Goal: Information Seeking & Learning: Learn about a topic

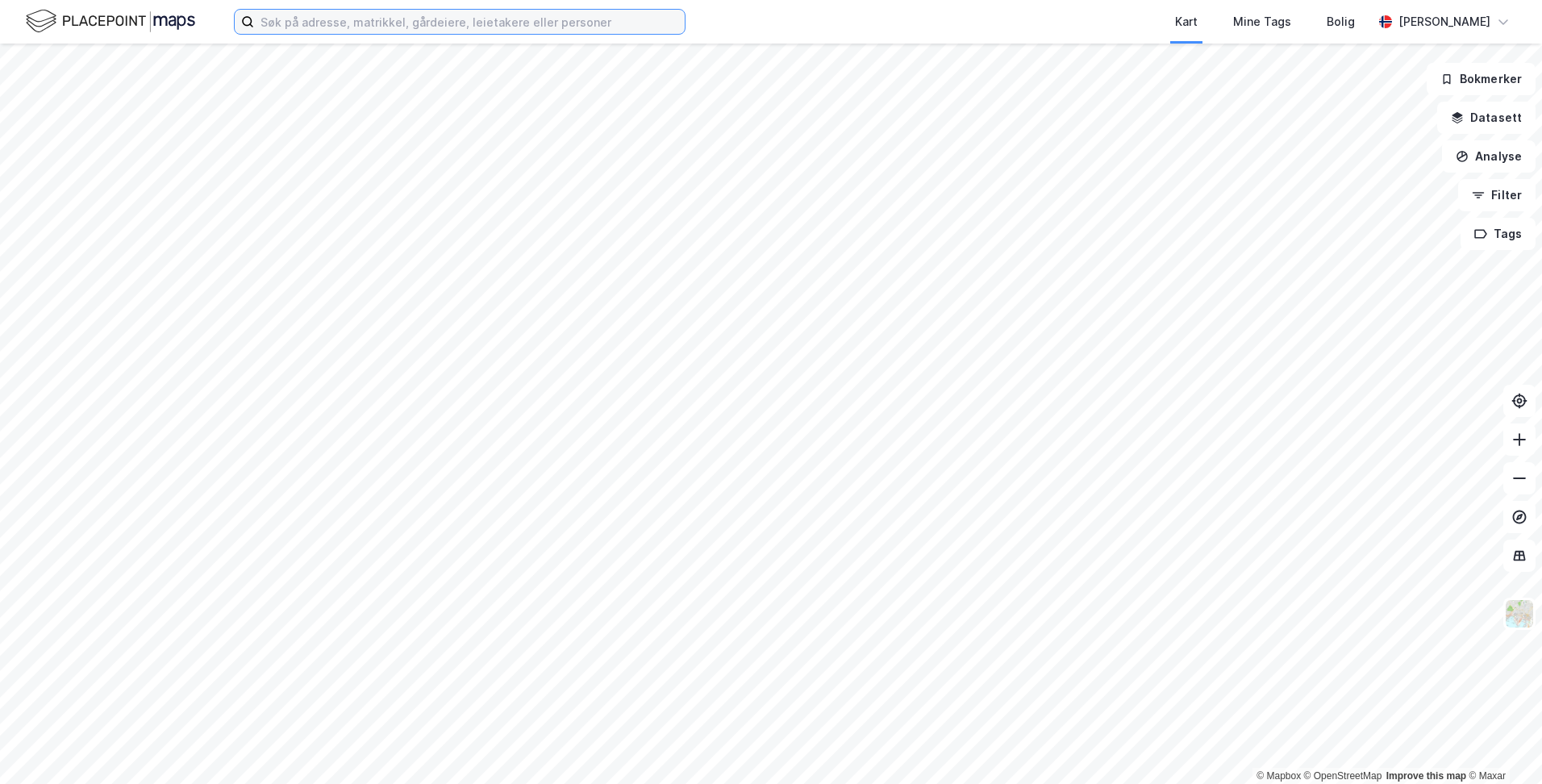
click at [560, 31] on input at bounding box center [469, 22] width 431 height 24
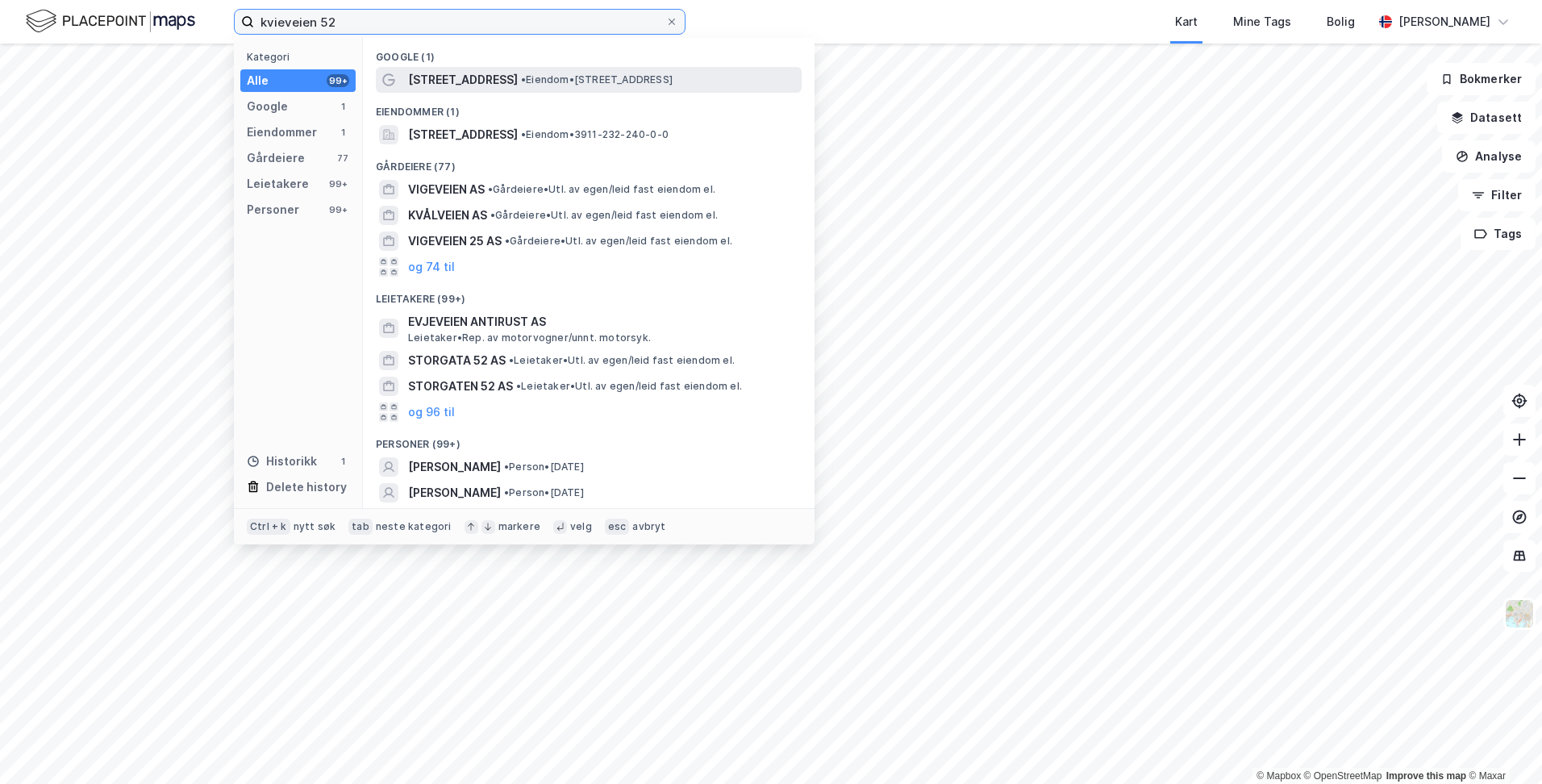
type input "kvieveien 52"
click at [575, 87] on div "[PERSON_NAME][STREET_ADDRESS] • Eiendom • [STREET_ADDRESS]" at bounding box center [603, 80] width 390 height 19
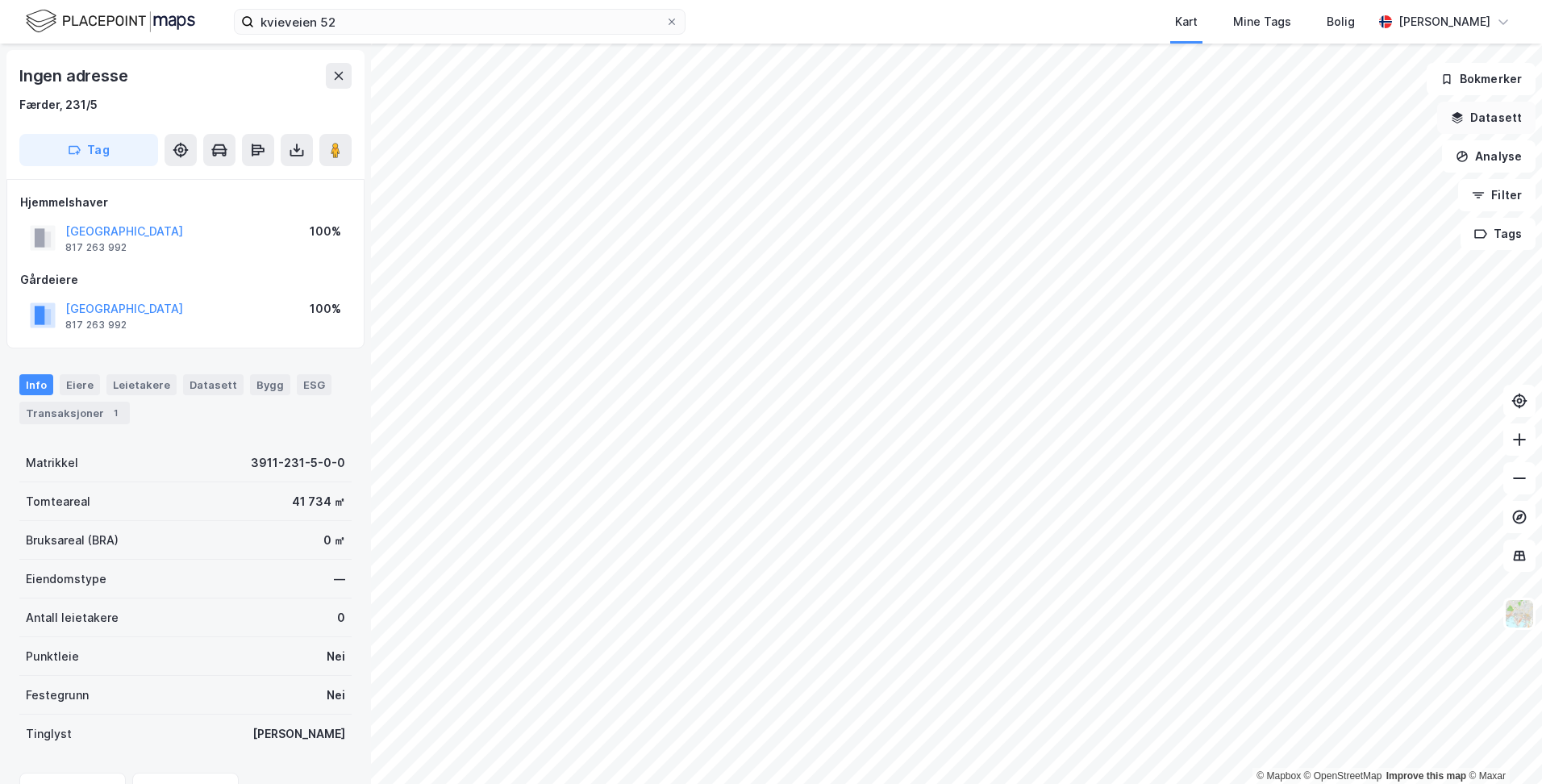
click at [1493, 108] on button "Datasett" at bounding box center [1486, 117] width 98 height 32
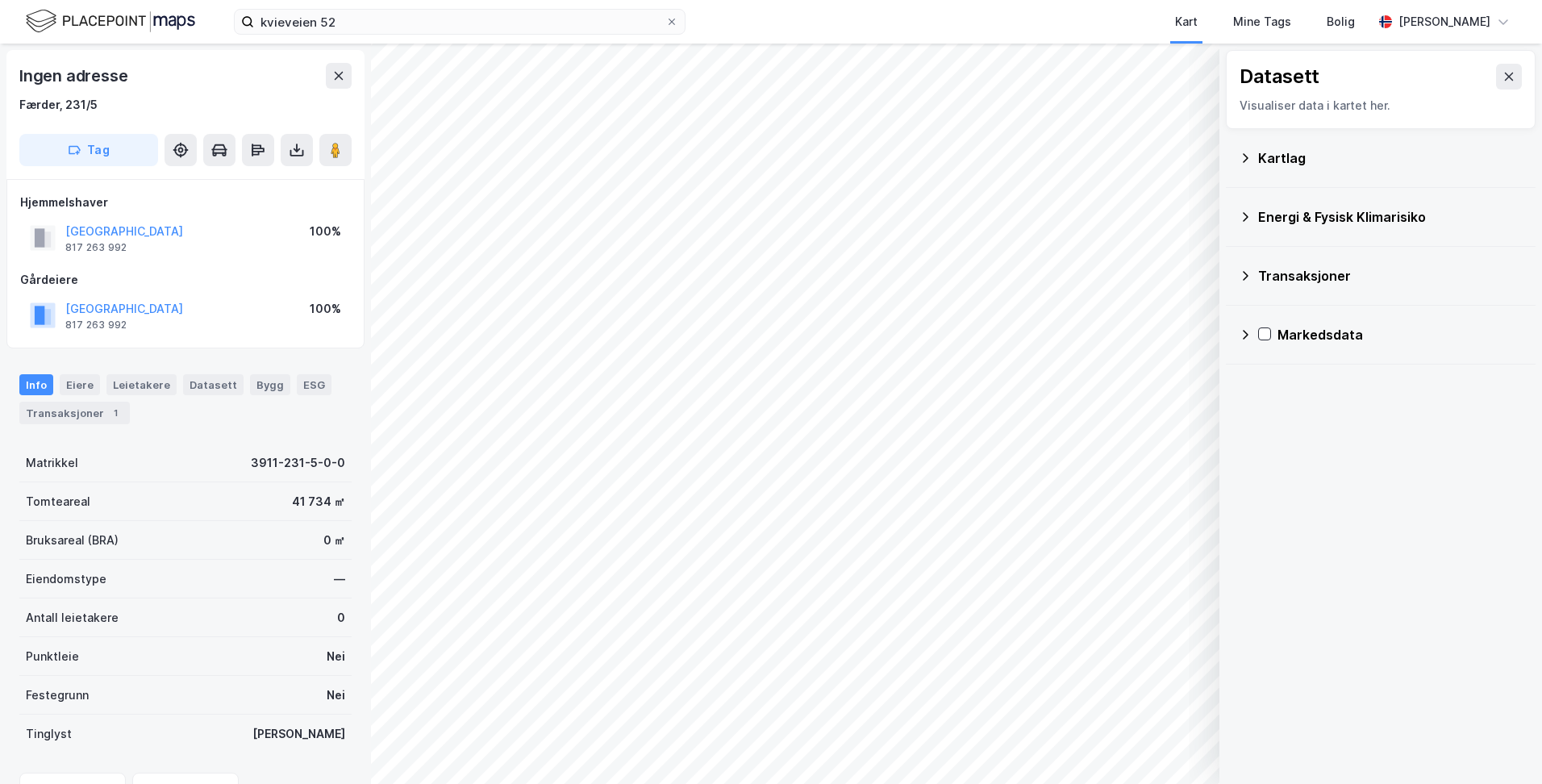
click at [1286, 172] on div "Kartlag" at bounding box center [1380, 158] width 284 height 38
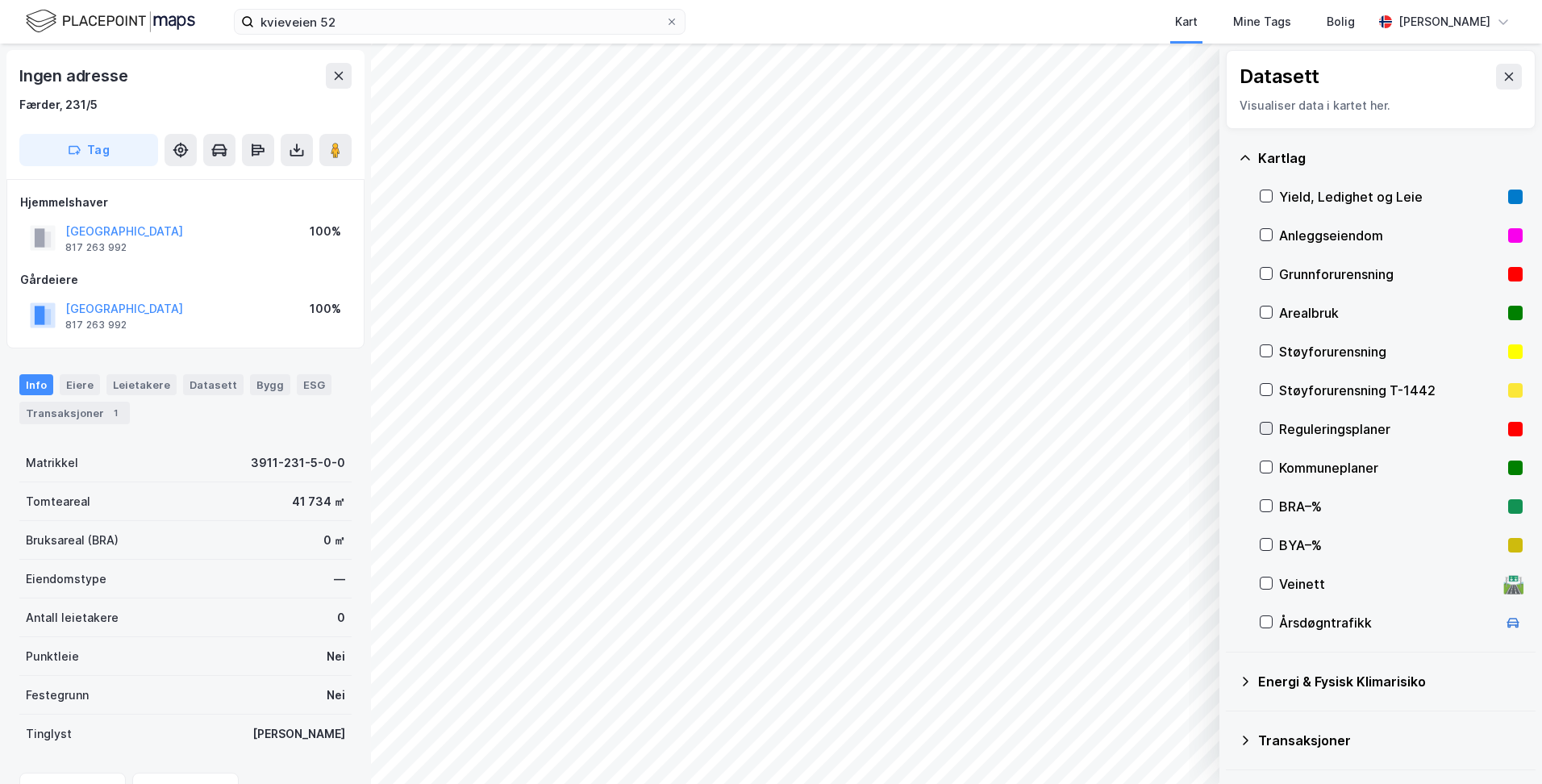
click at [1266, 422] on div at bounding box center [1265, 428] width 13 height 13
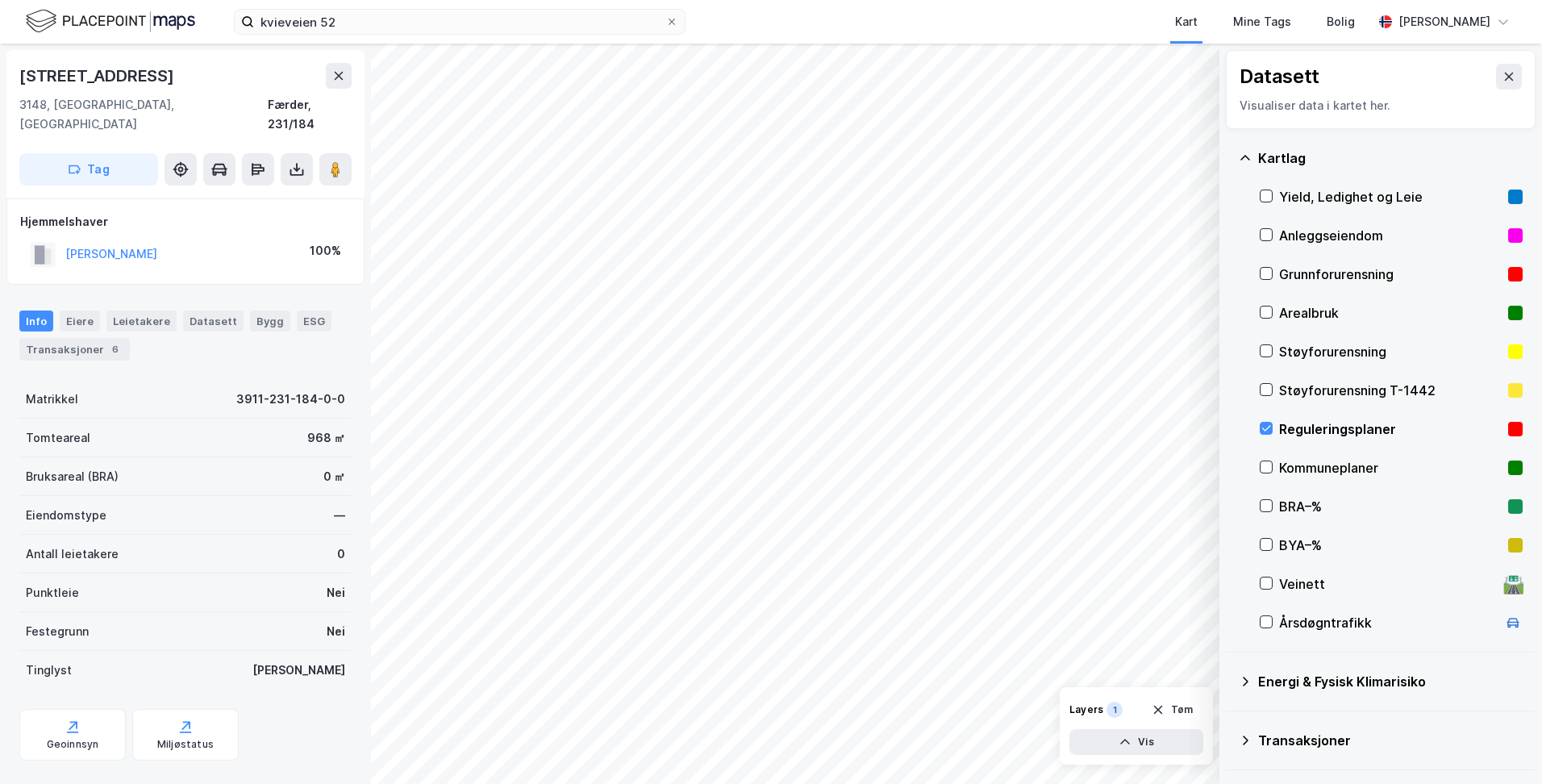
click at [1136, 754] on div "Layers 1 Tøm Vis" at bounding box center [1136, 725] width 153 height 77
click at [1145, 747] on button "Vis" at bounding box center [1136, 741] width 134 height 25
click at [1075, 713] on div "Reguleringsplaner" at bounding box center [1062, 712] width 91 height 13
click at [1130, 706] on icon at bounding box center [1129, 706] width 13 height 13
click at [1130, 705] on icon at bounding box center [1129, 706] width 13 height 13
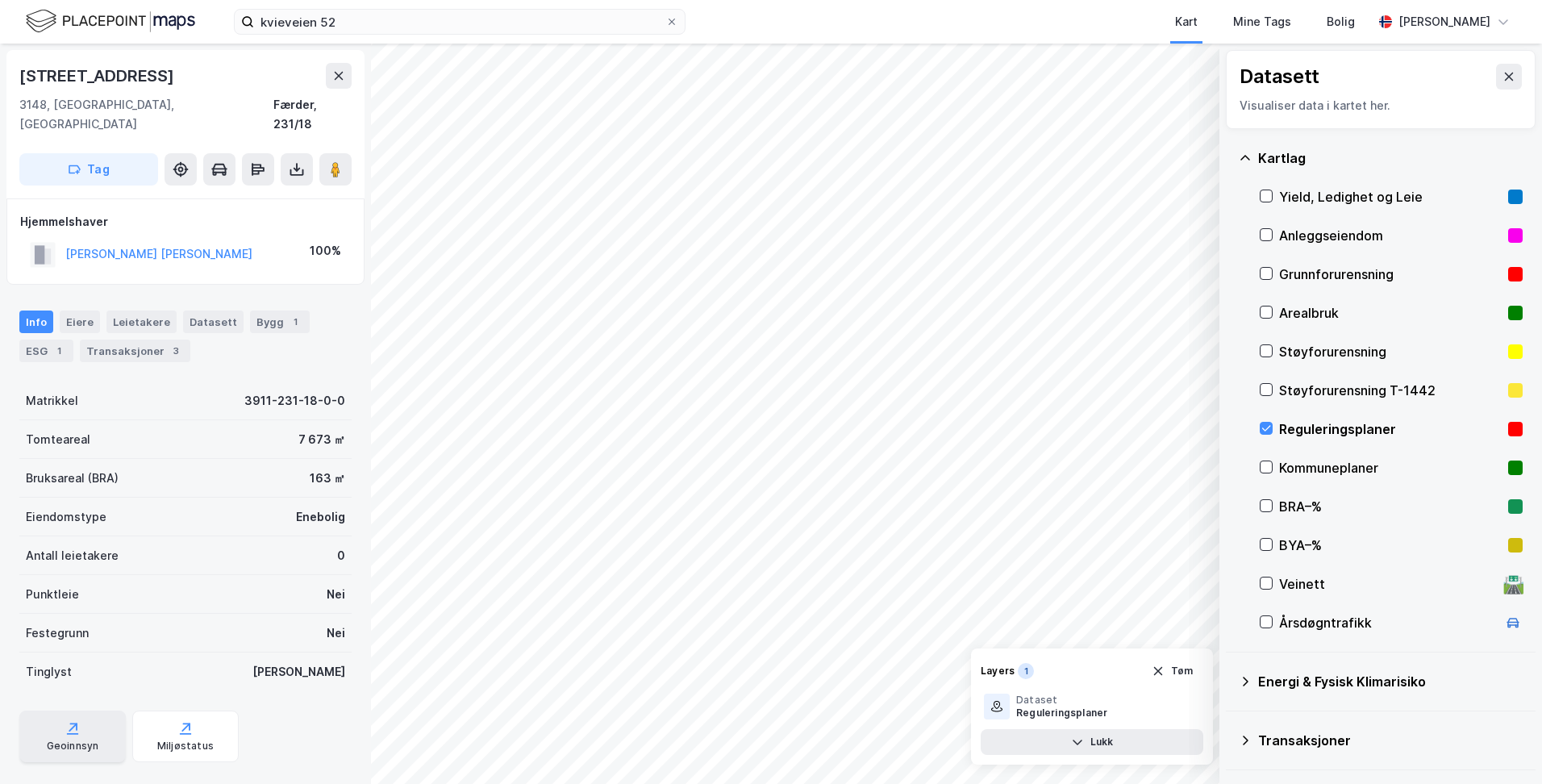
click at [65, 720] on icon at bounding box center [73, 728] width 16 height 16
click at [102, 713] on div "Geoinnsyn" at bounding box center [73, 736] width 107 height 52
